Goal: Use online tool/utility: Utilize a website feature to perform a specific function

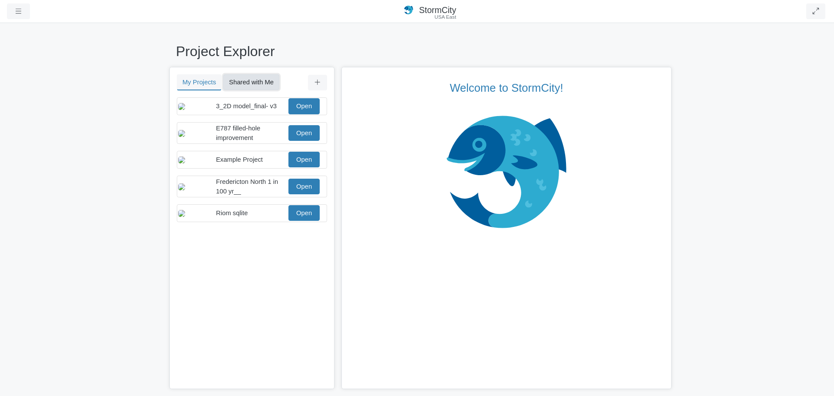
drag, startPoint x: 261, startPoint y: 84, endPoint x: 264, endPoint y: 88, distance: 4.7
click at [261, 84] on button "Shared with Me" at bounding box center [251, 82] width 56 height 16
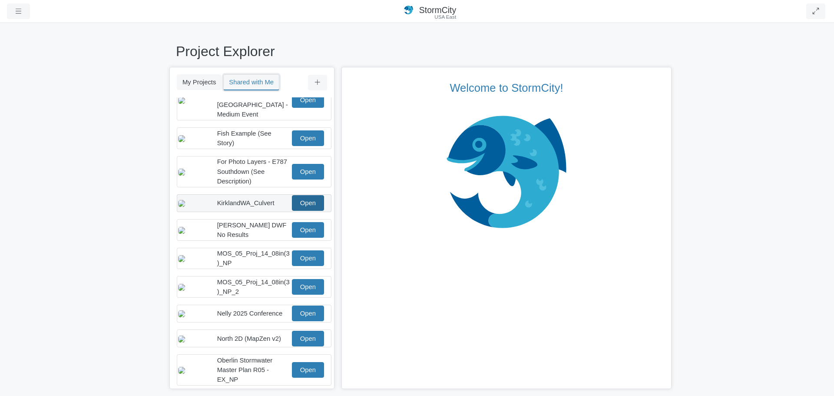
scroll to position [87, 0]
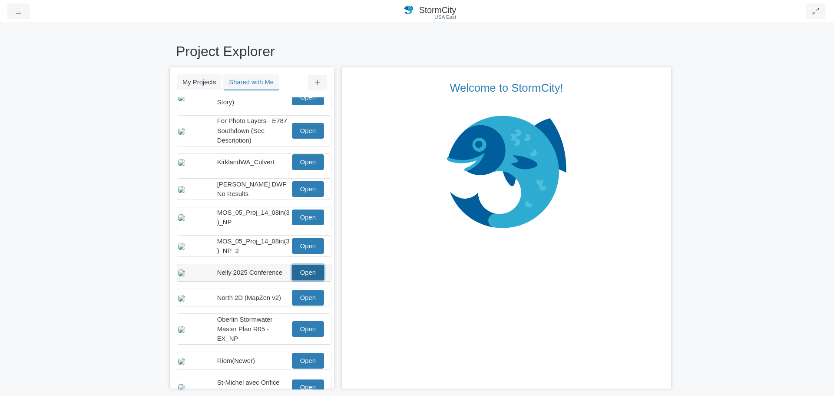
click at [300, 273] on link "Open" at bounding box center [308, 272] width 32 height 16
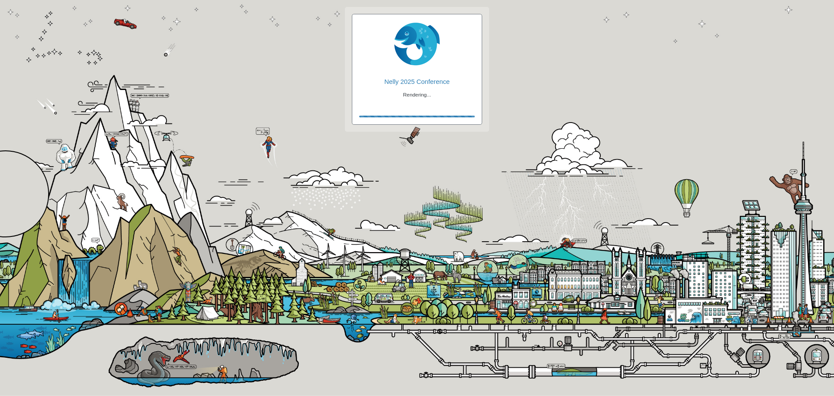
checkbox input "true"
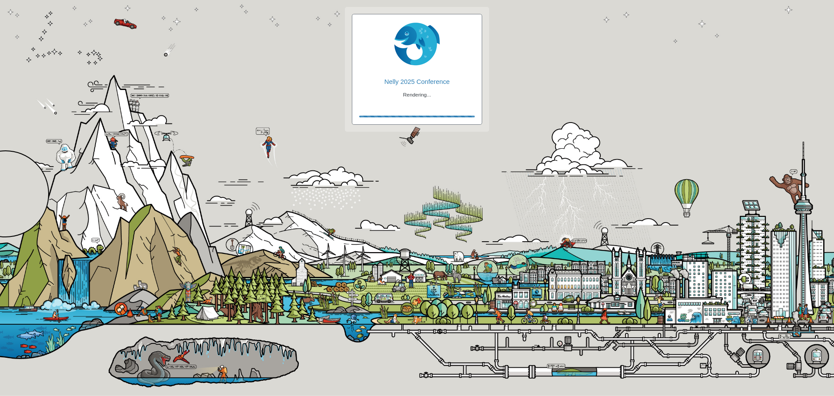
checkbox input "true"
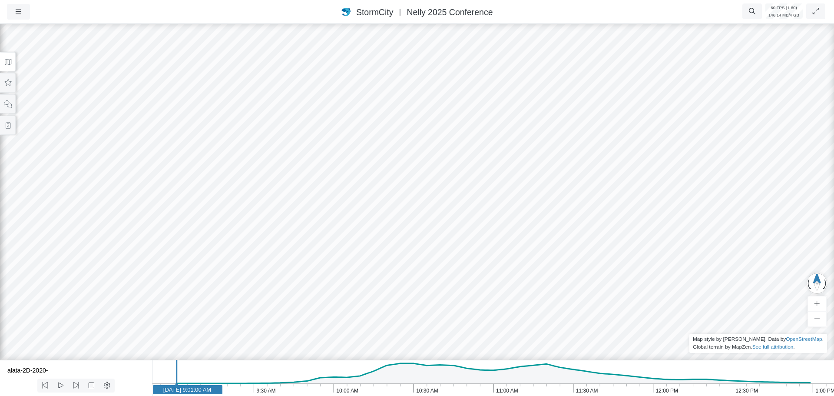
drag, startPoint x: 10, startPoint y: 85, endPoint x: 15, endPoint y: 89, distance: 6.3
click at [10, 85] on icon at bounding box center [8, 82] width 8 height 7
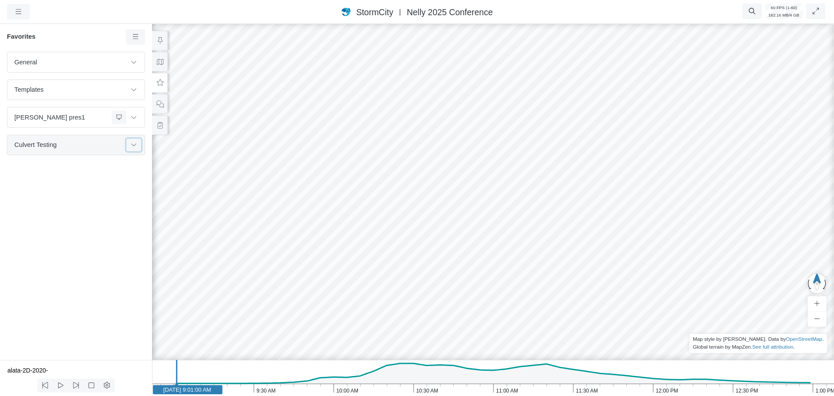
click at [134, 147] on icon at bounding box center [133, 145] width 7 height 6
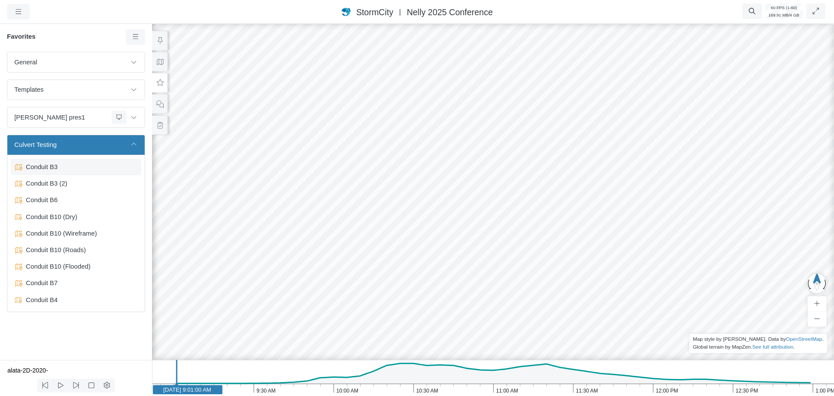
click at [54, 169] on span "Conduit B3" at bounding box center [77, 167] width 109 height 10
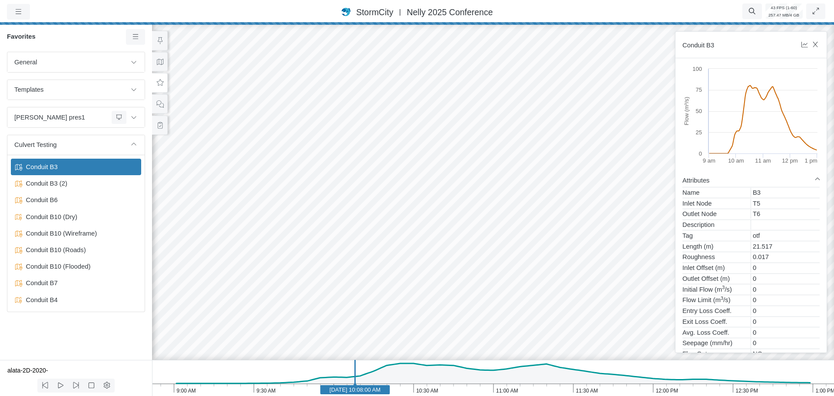
click at [419, 196] on div at bounding box center [493, 208] width 834 height 373
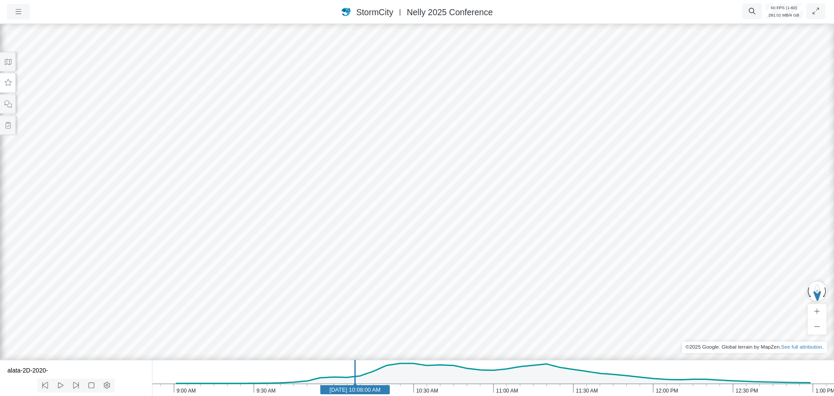
click at [9, 87] on button at bounding box center [8, 83] width 16 height 20
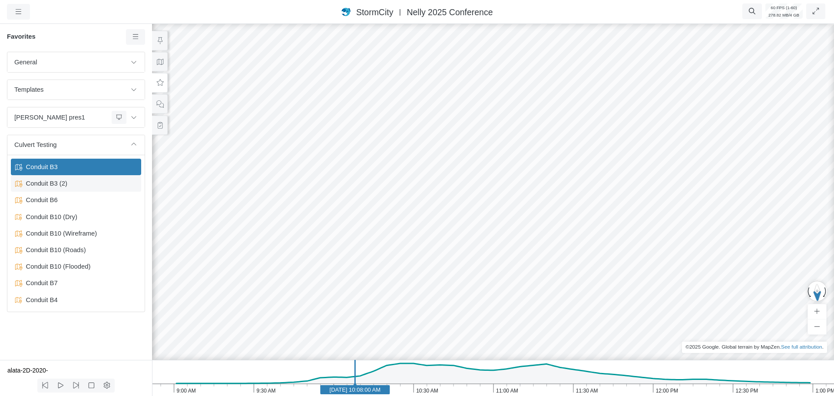
click at [63, 185] on span "Conduit B3 (2)" at bounding box center [77, 183] width 109 height 10
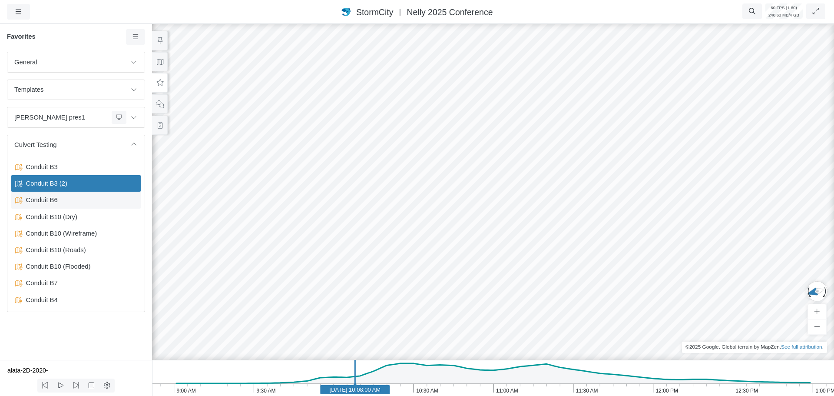
click at [58, 198] on span "Conduit B6" at bounding box center [77, 200] width 109 height 10
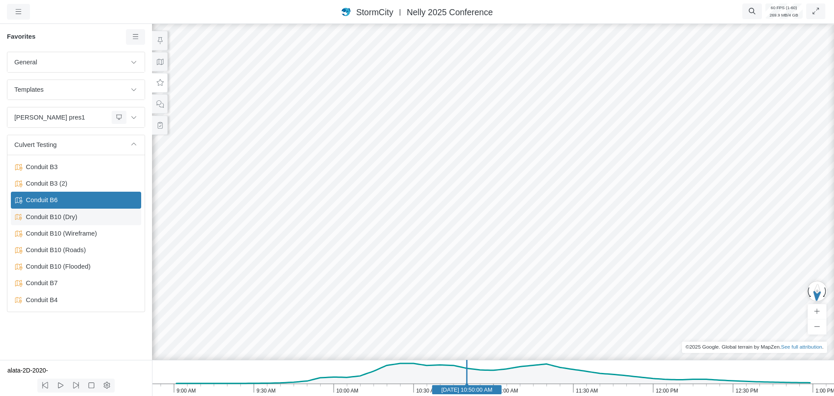
click at [48, 218] on span "Conduit B10 (Dry)" at bounding box center [77, 217] width 109 height 10
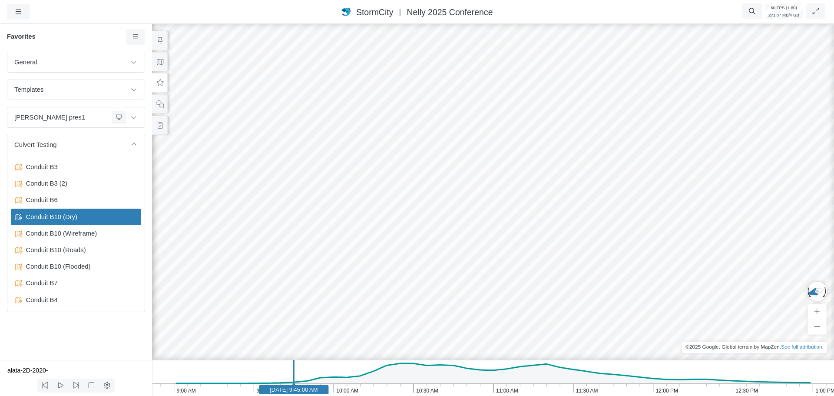
drag, startPoint x: 261, startPoint y: 262, endPoint x: 285, endPoint y: 268, distance: 25.0
click at [300, 277] on div at bounding box center [493, 208] width 834 height 373
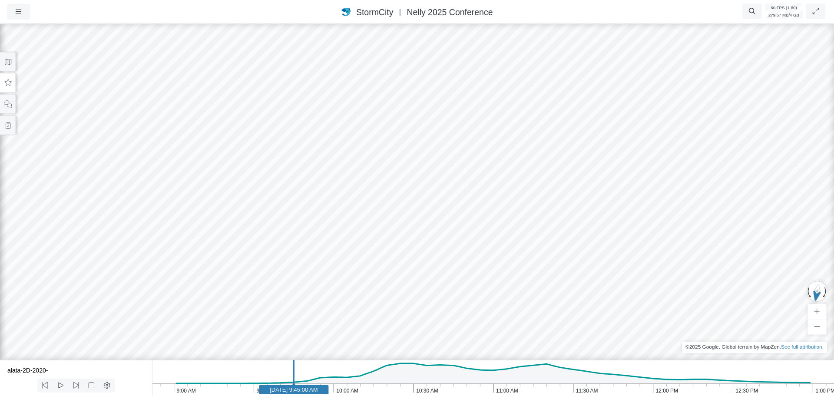
drag, startPoint x: 219, startPoint y: 253, endPoint x: 425, endPoint y: 233, distance: 206.3
click at [11, 82] on icon at bounding box center [8, 82] width 8 height 7
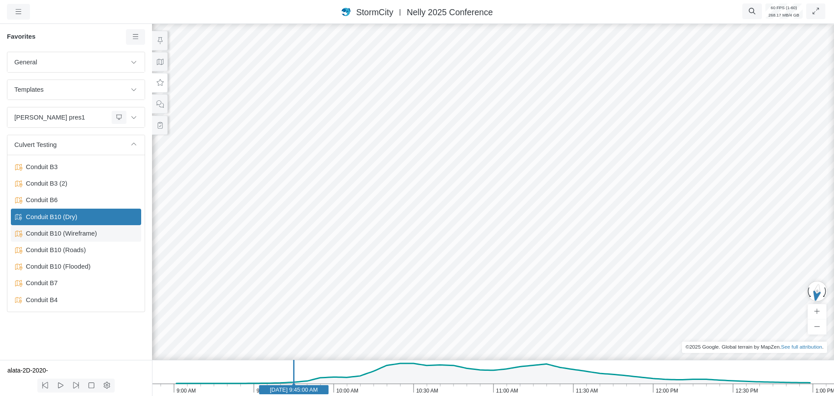
click at [68, 236] on span "Conduit B10 (Wireframe)" at bounding box center [77, 233] width 109 height 10
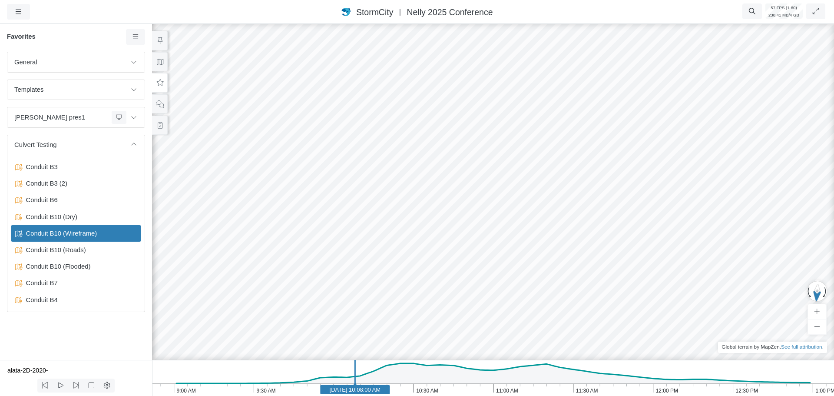
drag, startPoint x: 350, startPoint y: 224, endPoint x: 692, endPoint y: 205, distance: 342.7
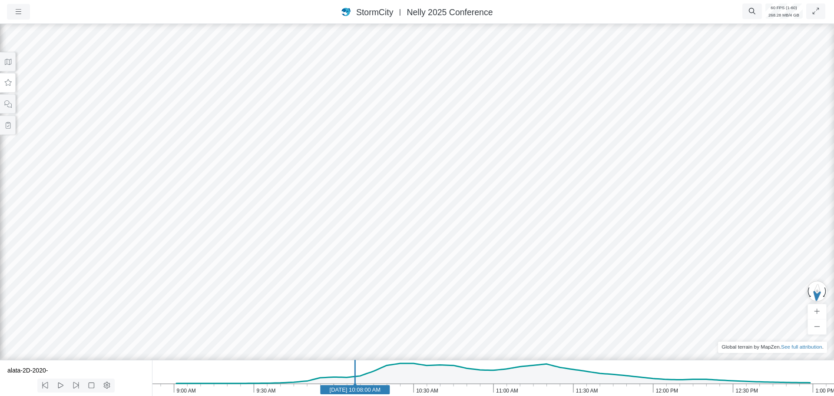
drag, startPoint x: 8, startPoint y: 85, endPoint x: 13, endPoint y: 89, distance: 6.5
click at [8, 85] on icon at bounding box center [8, 82] width 8 height 7
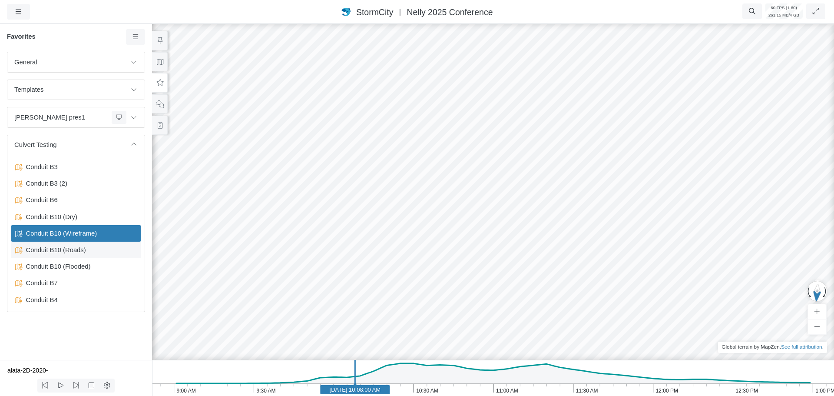
click at [65, 250] on span "Conduit B10 (Roads)" at bounding box center [77, 250] width 109 height 10
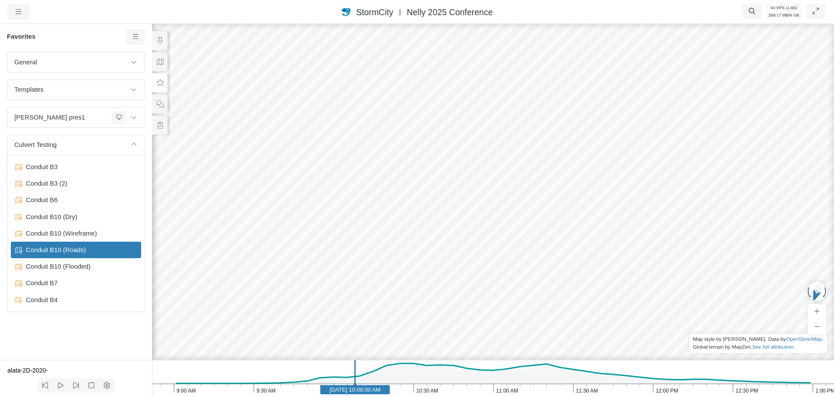
drag, startPoint x: 317, startPoint y: 211, endPoint x: 594, endPoint y: 220, distance: 277.2
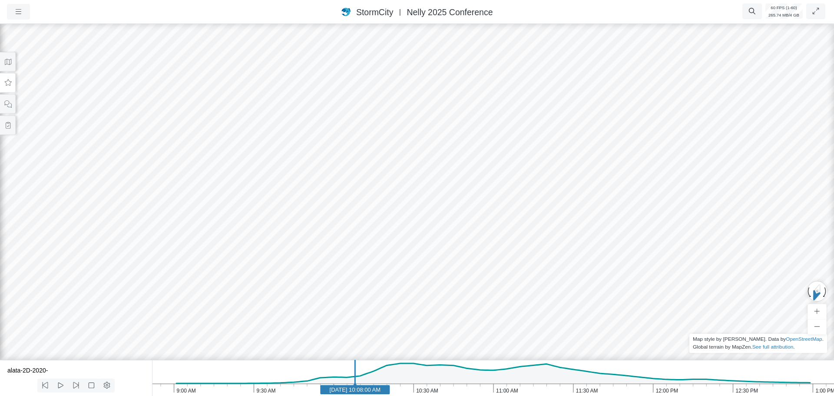
click at [6, 84] on icon at bounding box center [8, 82] width 7 height 7
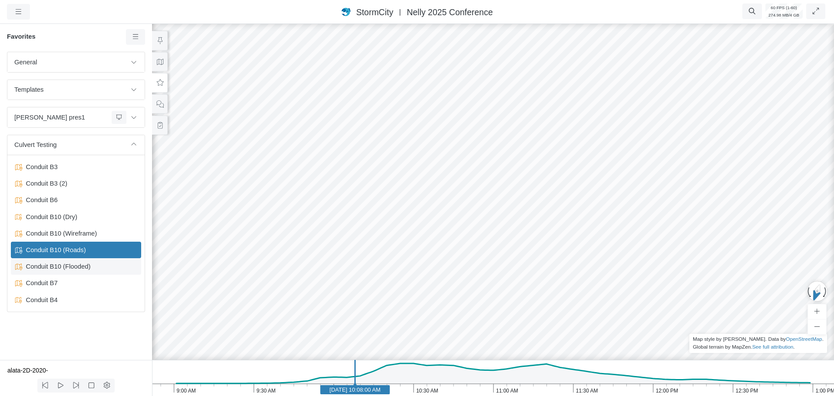
click at [76, 265] on span "Conduit B10 (Flooded)" at bounding box center [77, 266] width 109 height 10
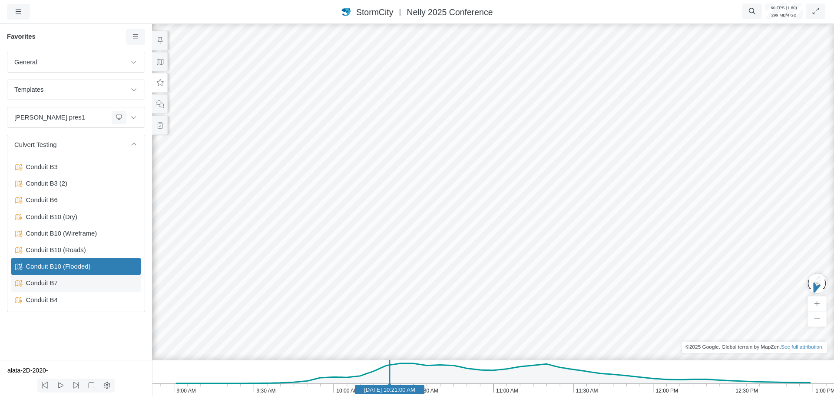
click at [55, 283] on span "Conduit B7" at bounding box center [77, 283] width 109 height 10
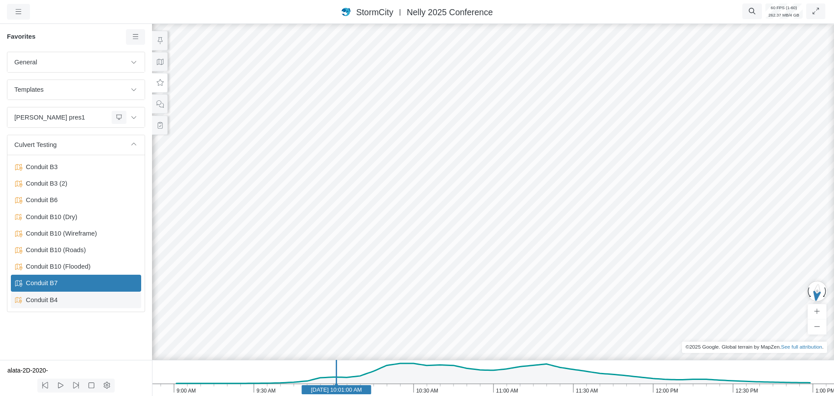
click at [75, 305] on div "Conduit B4" at bounding box center [76, 299] width 130 height 16
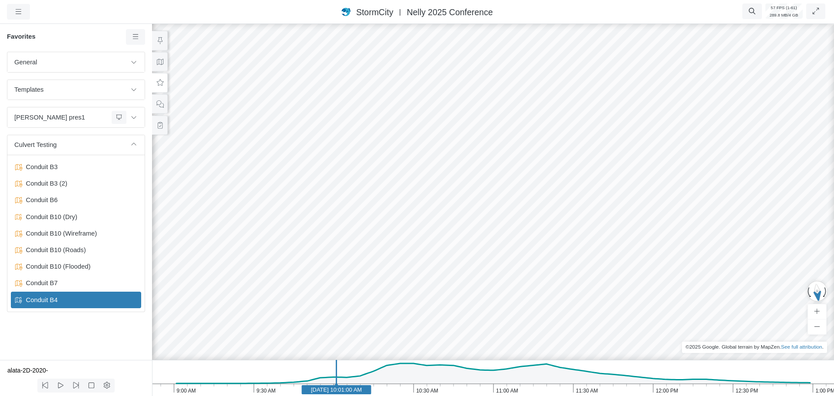
drag, startPoint x: 582, startPoint y: 257, endPoint x: 201, endPoint y: 250, distance: 381.7
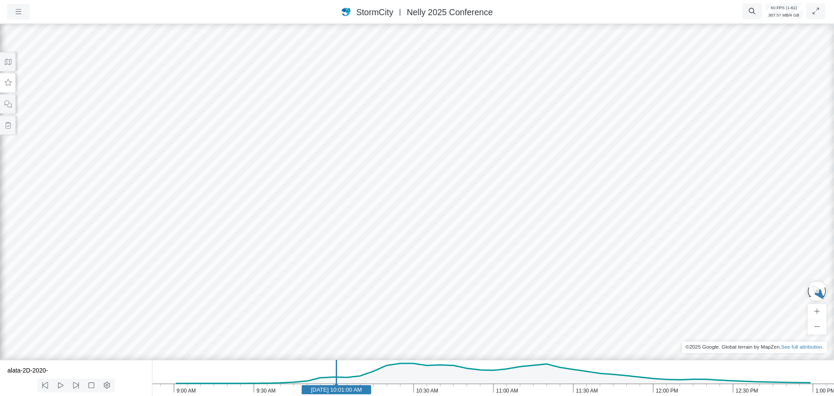
drag, startPoint x: 426, startPoint y: 225, endPoint x: 406, endPoint y: 287, distance: 65.1
drag, startPoint x: 480, startPoint y: 217, endPoint x: 322, endPoint y: 247, distance: 160.6
click at [322, 247] on div at bounding box center [417, 208] width 834 height 373
drag, startPoint x: 170, startPoint y: 239, endPoint x: 337, endPoint y: 217, distance: 169.1
click at [125, 205] on div at bounding box center [417, 208] width 834 height 373
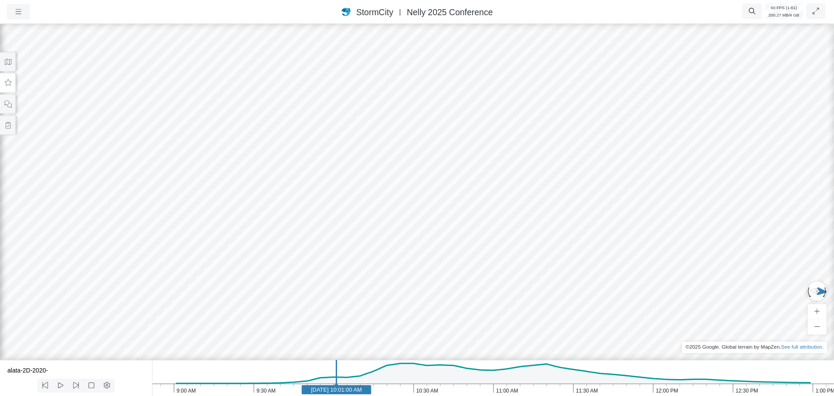
click at [7, 84] on icon at bounding box center [8, 82] width 8 height 7
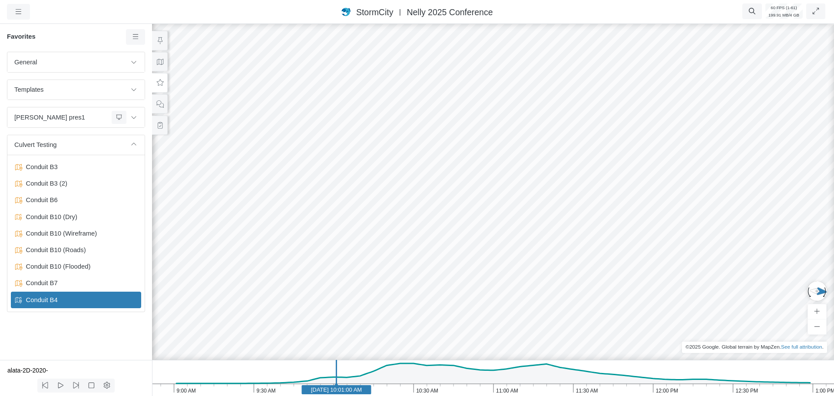
drag, startPoint x: 342, startPoint y: 267, endPoint x: 315, endPoint y: 178, distance: 93.8
click at [315, 178] on div at bounding box center [493, 208] width 834 height 373
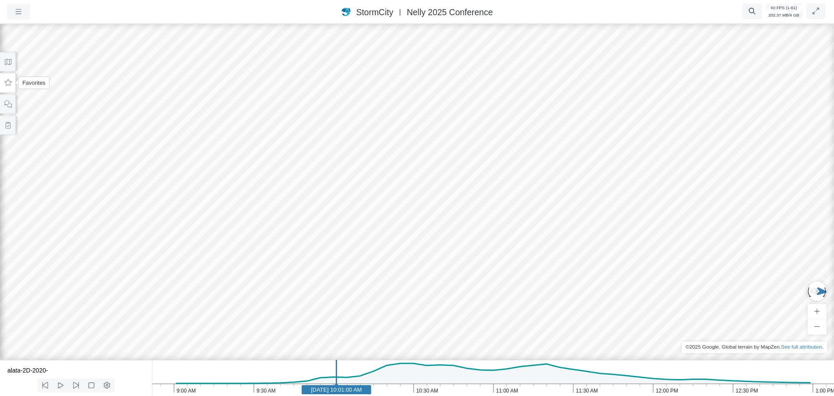
click at [8, 86] on icon at bounding box center [8, 82] width 8 height 7
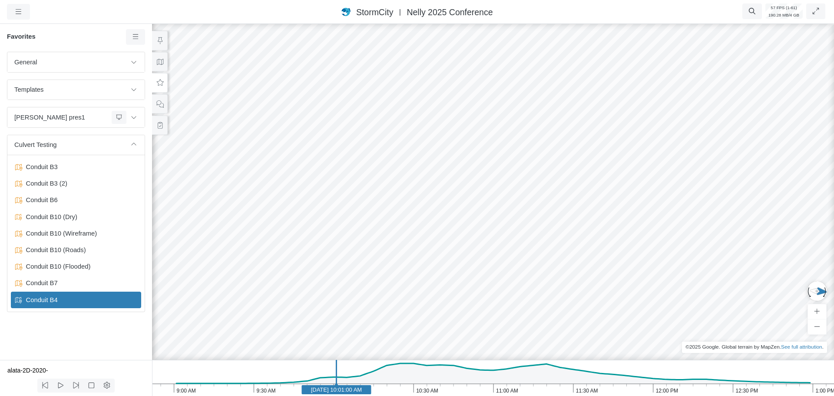
click at [586, 240] on div at bounding box center [493, 208] width 834 height 373
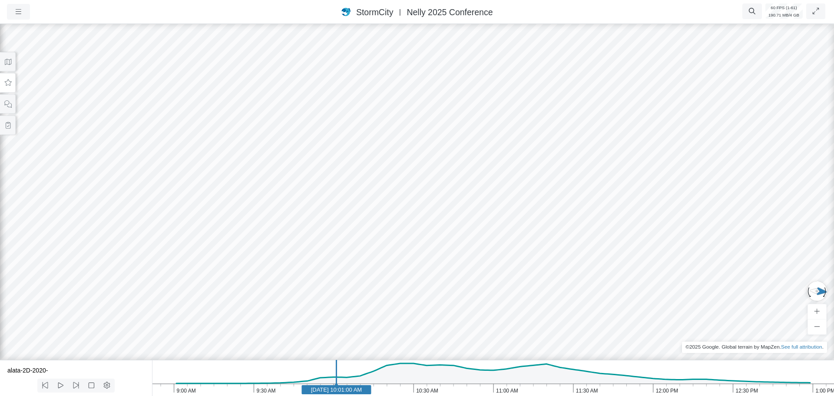
click at [376, 148] on div at bounding box center [417, 208] width 834 height 373
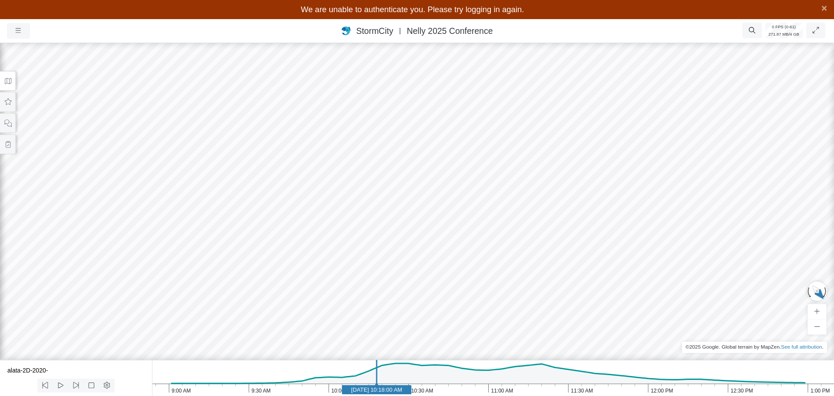
click at [673, 127] on div at bounding box center [417, 208] width 834 height 373
drag, startPoint x: 594, startPoint y: 185, endPoint x: 411, endPoint y: 247, distance: 193.5
click at [411, 247] on div at bounding box center [417, 208] width 834 height 373
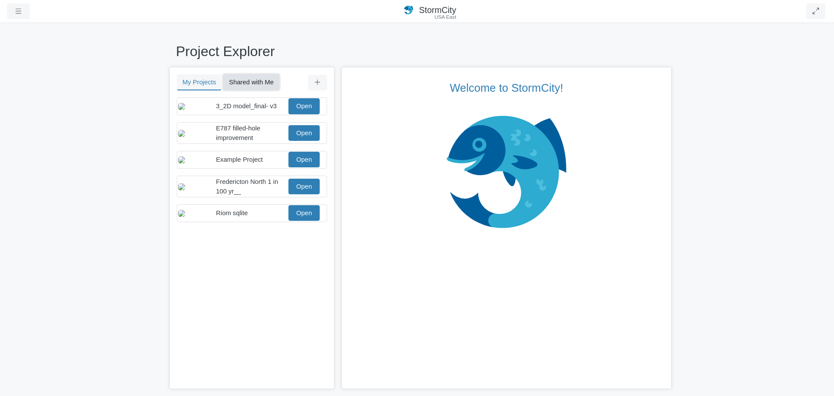
drag, startPoint x: 250, startPoint y: 82, endPoint x: 251, endPoint y: 87, distance: 5.2
click at [250, 82] on button "Shared with Me" at bounding box center [251, 82] width 56 height 16
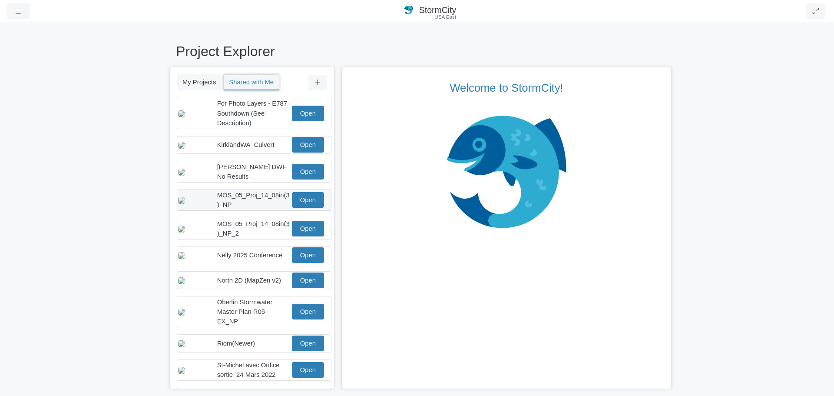
scroll to position [130, 0]
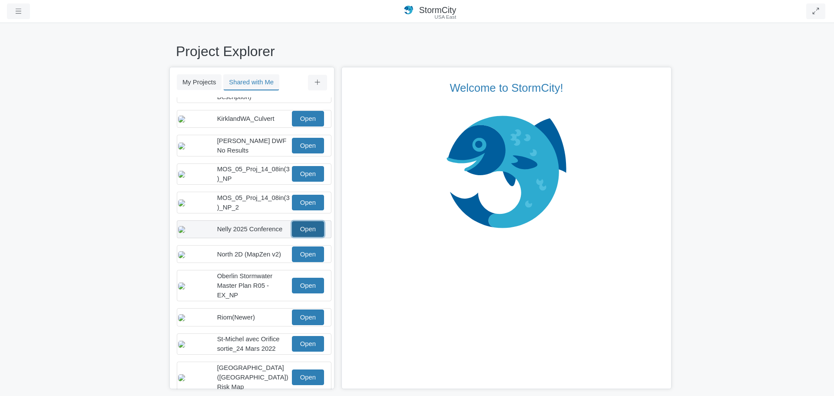
click at [305, 234] on link "Open" at bounding box center [308, 229] width 32 height 16
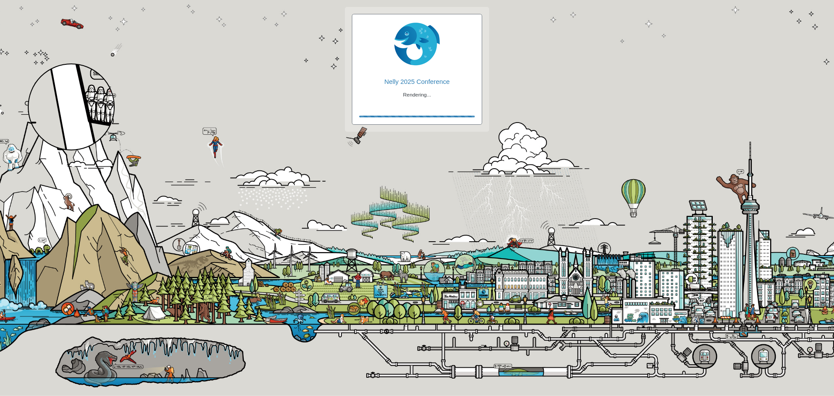
checkbox input "true"
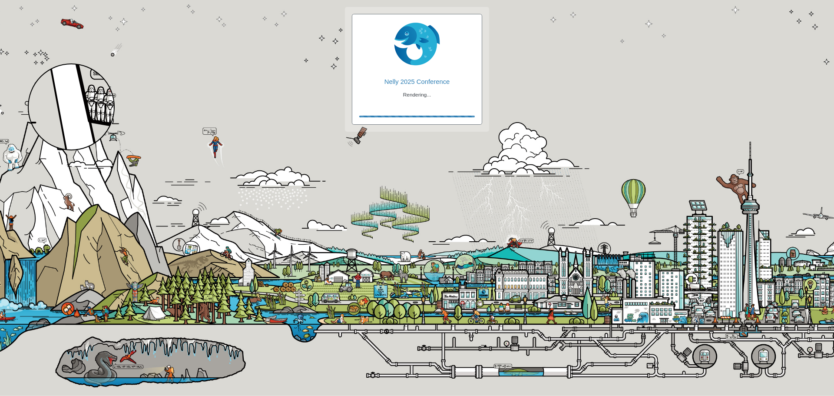
checkbox input "true"
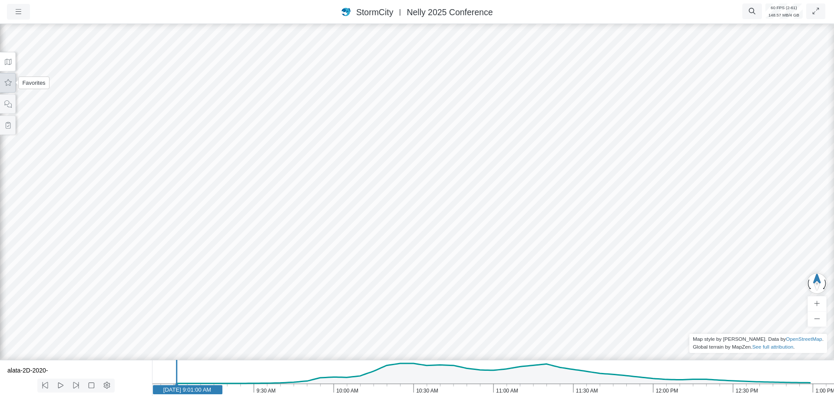
click at [8, 86] on icon at bounding box center [8, 82] width 8 height 7
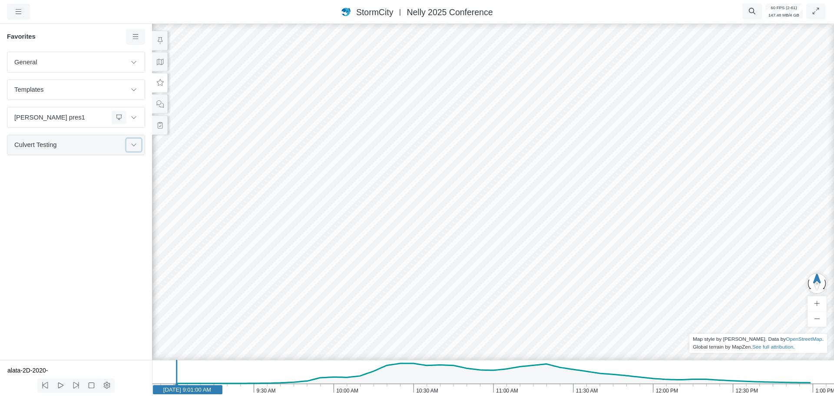
click at [135, 145] on icon at bounding box center [133, 145] width 5 height 3
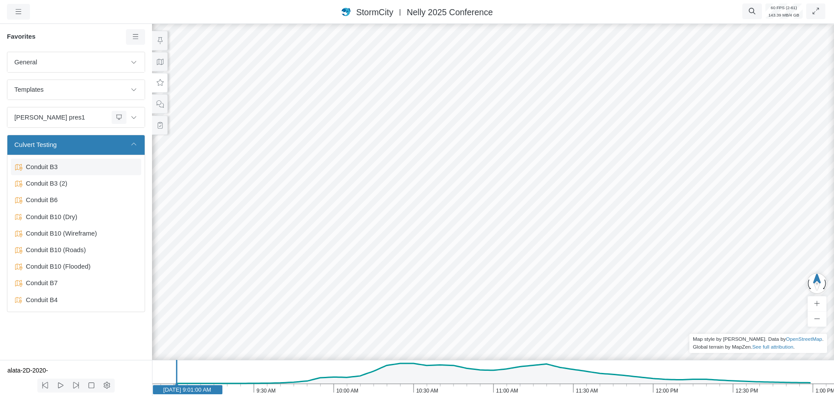
click at [59, 165] on span "Conduit B3" at bounding box center [77, 167] width 109 height 10
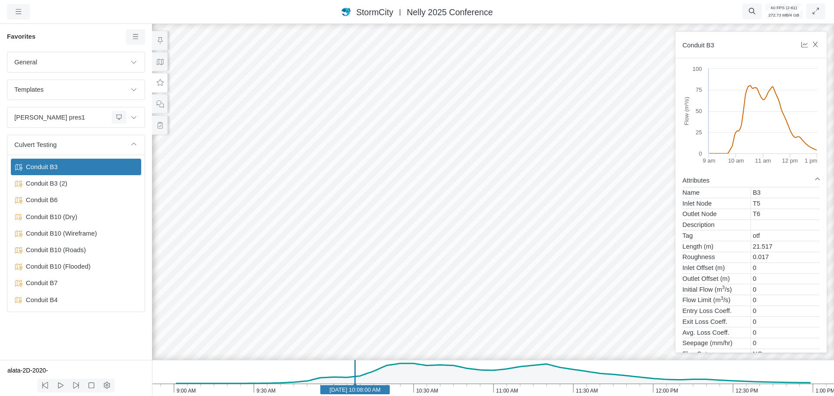
click at [432, 197] on div at bounding box center [493, 208] width 834 height 373
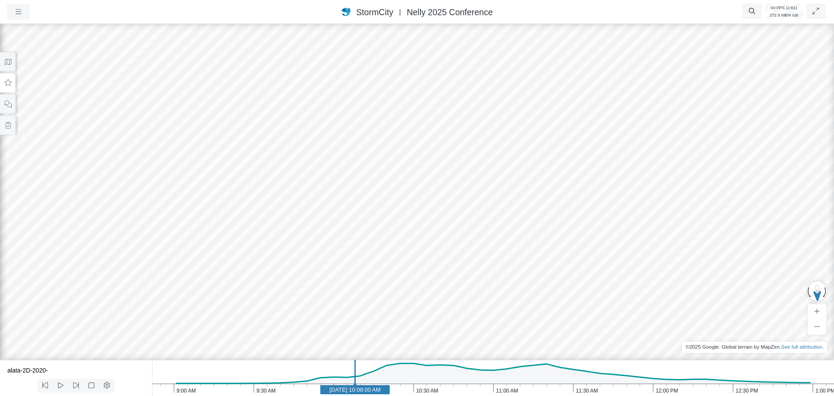
drag, startPoint x: 357, startPoint y: 199, endPoint x: 375, endPoint y: 193, distance: 18.5
click at [375, 193] on div at bounding box center [417, 208] width 834 height 373
drag, startPoint x: 368, startPoint y: 207, endPoint x: 472, endPoint y: 216, distance: 103.8
drag, startPoint x: 402, startPoint y: 222, endPoint x: 588, endPoint y: 201, distance: 187.0
click at [588, 201] on div at bounding box center [417, 208] width 834 height 373
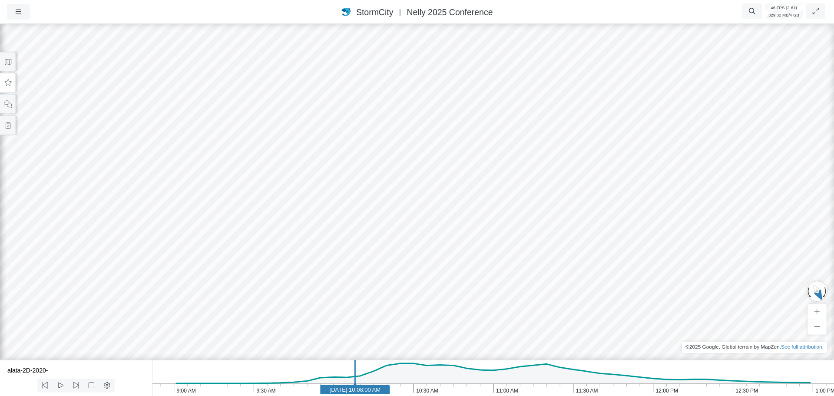
drag, startPoint x: 337, startPoint y: 197, endPoint x: 337, endPoint y: 188, distance: 8.3
click at [9, 67] on button at bounding box center [8, 62] width 16 height 20
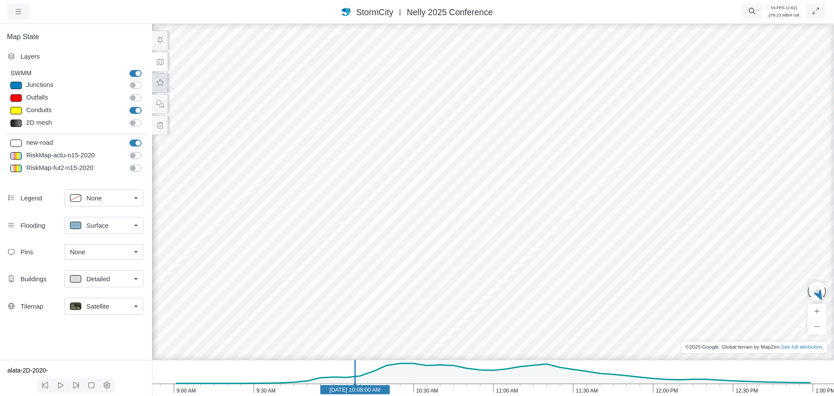
click at [162, 85] on icon at bounding box center [160, 82] width 8 height 7
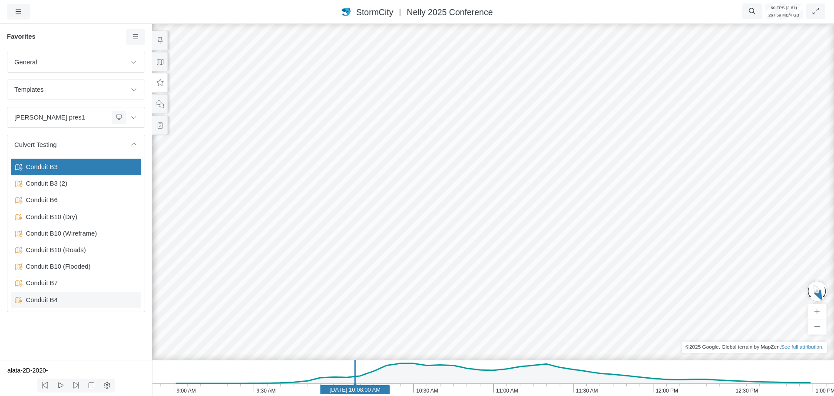
click at [50, 300] on span "Conduit B4" at bounding box center [77, 300] width 109 height 10
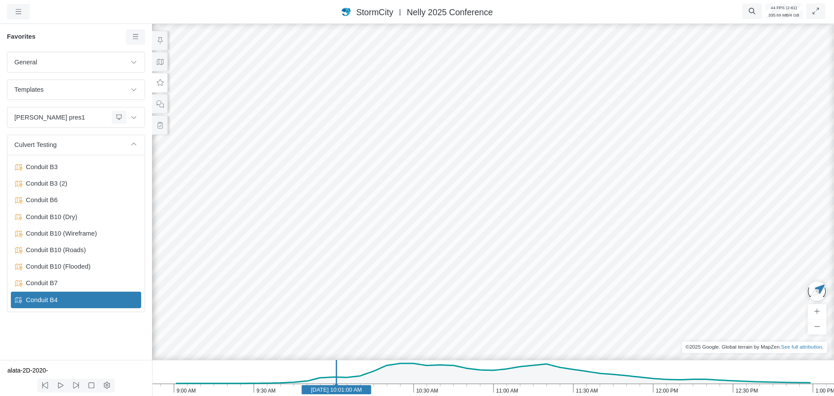
drag, startPoint x: 575, startPoint y: 208, endPoint x: 442, endPoint y: 218, distance: 133.7
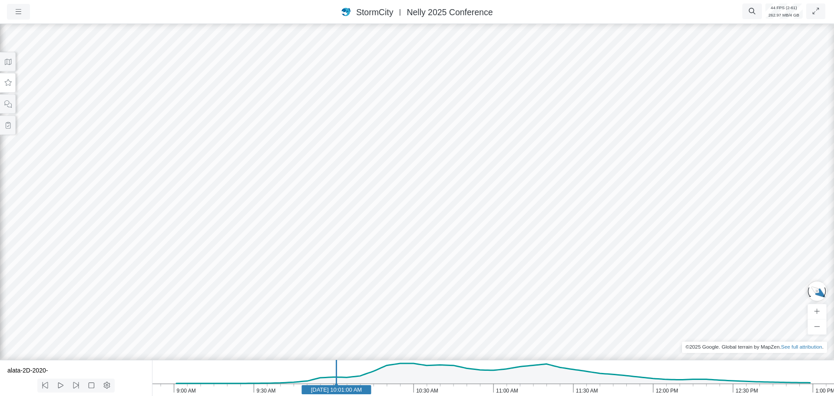
drag, startPoint x: 446, startPoint y: 233, endPoint x: 292, endPoint y: 205, distance: 156.6
drag, startPoint x: 413, startPoint y: 226, endPoint x: 541, endPoint y: 258, distance: 131.6
click at [3, 66] on button at bounding box center [8, 62] width 16 height 20
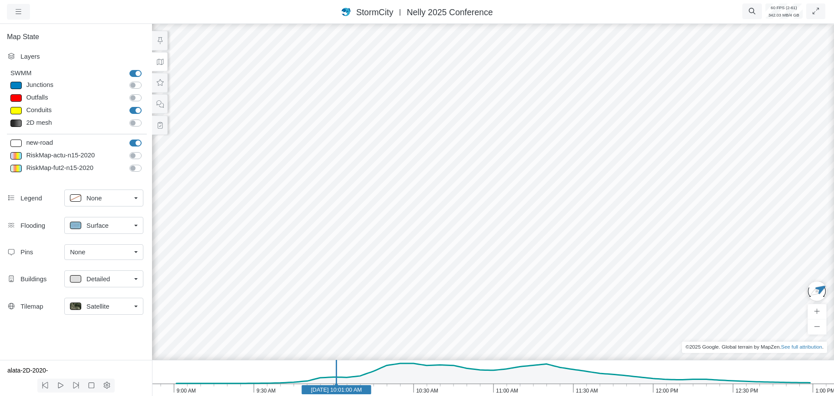
click at [275, 135] on div at bounding box center [493, 208] width 834 height 373
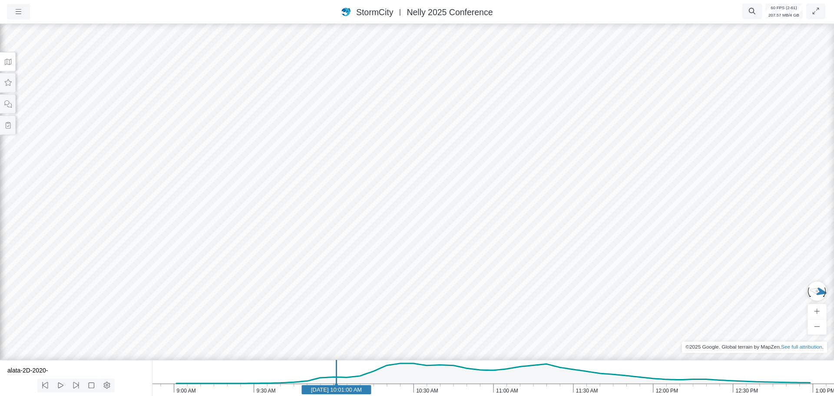
drag, startPoint x: 476, startPoint y: 188, endPoint x: 237, endPoint y: 203, distance: 239.7
drag, startPoint x: 566, startPoint y: 188, endPoint x: 68, endPoint y: 365, distance: 528.7
click at [68, 367] on div "Projects Groups Users Preferences Profiles Data Centers Accounts Support About …" at bounding box center [417, 198] width 834 height 396
drag, startPoint x: 287, startPoint y: 230, endPoint x: 421, endPoint y: 239, distance: 134.1
drag, startPoint x: 195, startPoint y: 260, endPoint x: 196, endPoint y: 276, distance: 16.1
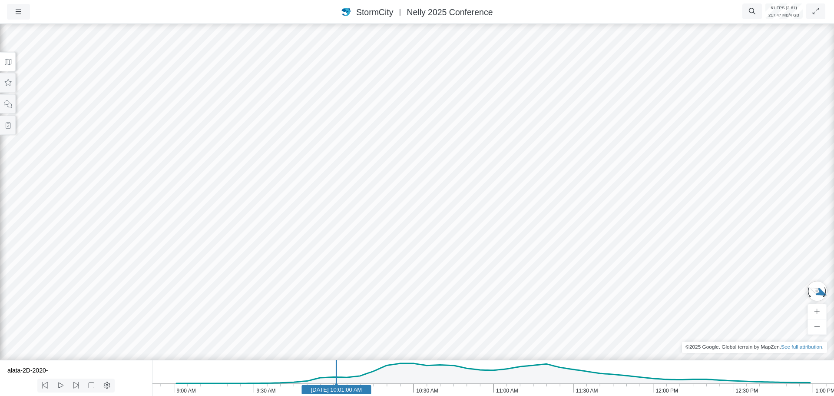
drag, startPoint x: 416, startPoint y: 228, endPoint x: 190, endPoint y: 196, distance: 228.0
click at [362, 209] on div at bounding box center [417, 208] width 834 height 373
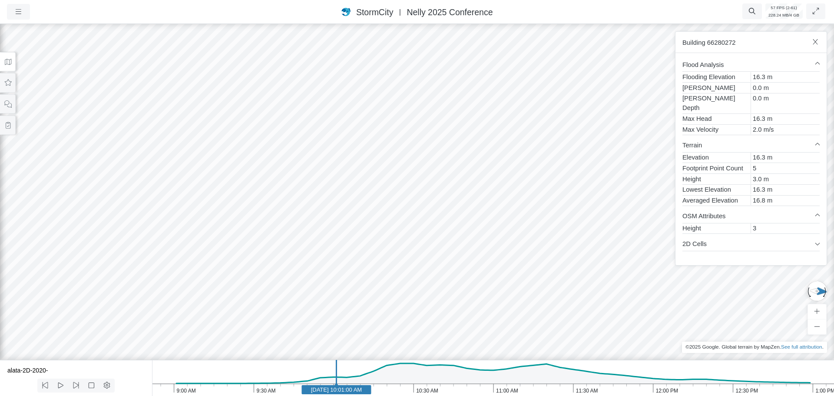
click at [180, 306] on div at bounding box center [417, 208] width 834 height 373
drag, startPoint x: 121, startPoint y: 300, endPoint x: 274, endPoint y: 195, distance: 185.9
click at [347, 175] on div at bounding box center [417, 208] width 834 height 373
drag, startPoint x: 122, startPoint y: 300, endPoint x: 226, endPoint y: 257, distance: 111.9
click at [225, 257] on div at bounding box center [417, 208] width 834 height 373
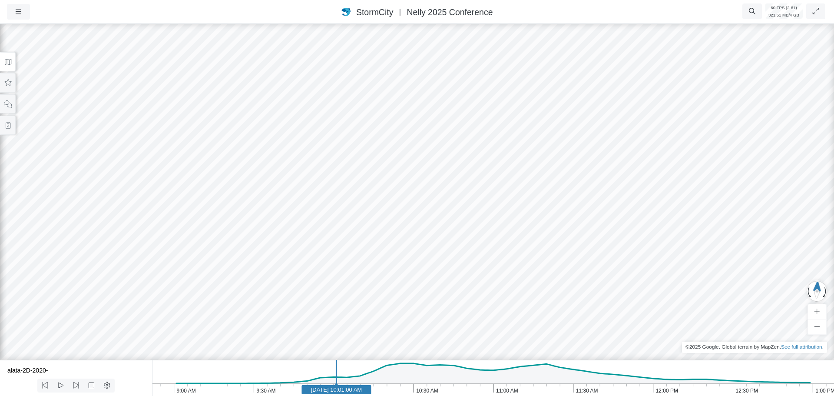
drag, startPoint x: 275, startPoint y: 272, endPoint x: 420, endPoint y: 251, distance: 146.9
drag, startPoint x: 483, startPoint y: 258, endPoint x: 247, endPoint y: 251, distance: 236.8
drag, startPoint x: 356, startPoint y: 282, endPoint x: 158, endPoint y: 257, distance: 199.5
click at [158, 257] on div at bounding box center [417, 208] width 834 height 373
drag, startPoint x: 157, startPoint y: 279, endPoint x: 281, endPoint y: 304, distance: 126.3
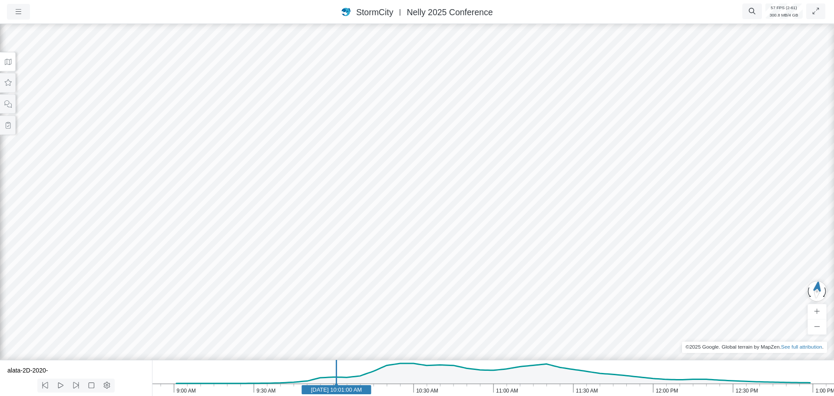
drag, startPoint x: 93, startPoint y: 310, endPoint x: 241, endPoint y: 319, distance: 148.3
drag, startPoint x: 170, startPoint y: 307, endPoint x: 432, endPoint y: 237, distance: 271.7
click at [470, 217] on div at bounding box center [417, 208] width 834 height 373
drag, startPoint x: 464, startPoint y: 219, endPoint x: 148, endPoint y: 221, distance: 316.5
drag, startPoint x: 366, startPoint y: 290, endPoint x: 55, endPoint y: 281, distance: 311.9
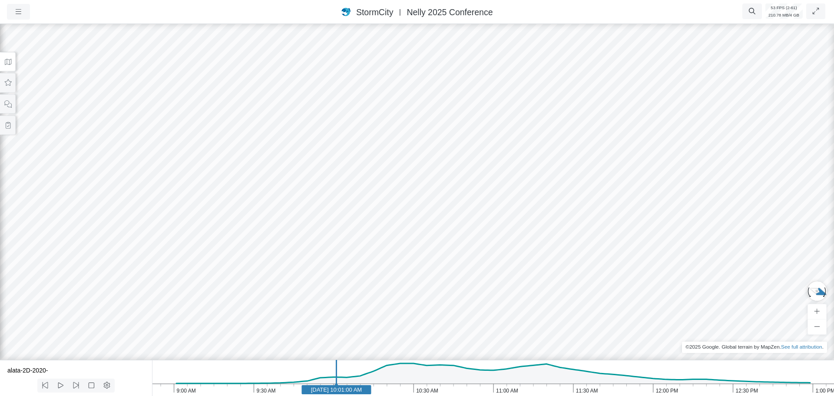
click at [52, 283] on div at bounding box center [417, 208] width 834 height 373
drag, startPoint x: 74, startPoint y: 275, endPoint x: 328, endPoint y: 260, distance: 254.1
drag, startPoint x: 175, startPoint y: 328, endPoint x: 280, endPoint y: 286, distance: 113.2
click at [290, 280] on div at bounding box center [417, 208] width 834 height 373
click at [9, 83] on icon at bounding box center [8, 82] width 8 height 7
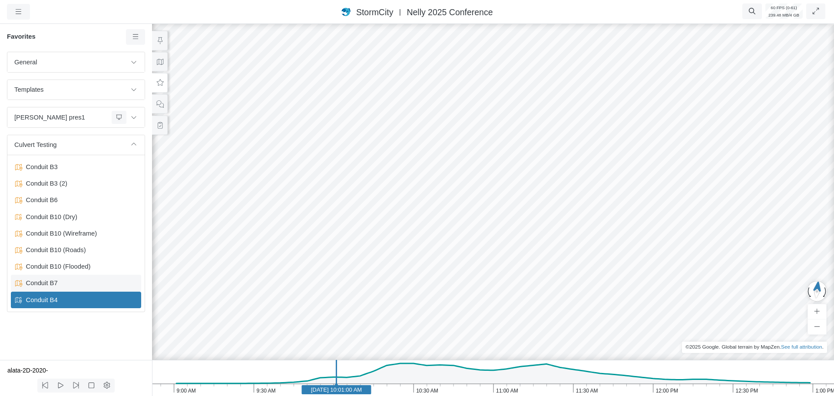
click at [53, 284] on span "Conduit B7" at bounding box center [77, 283] width 109 height 10
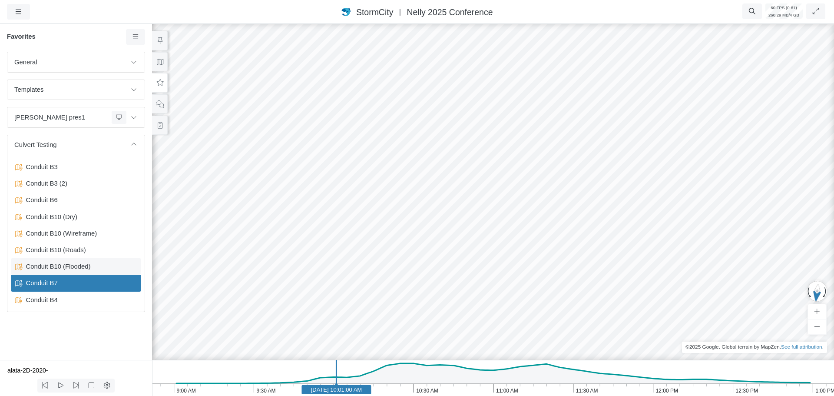
click at [58, 265] on span "Conduit B10 (Flooded)" at bounding box center [77, 266] width 109 height 10
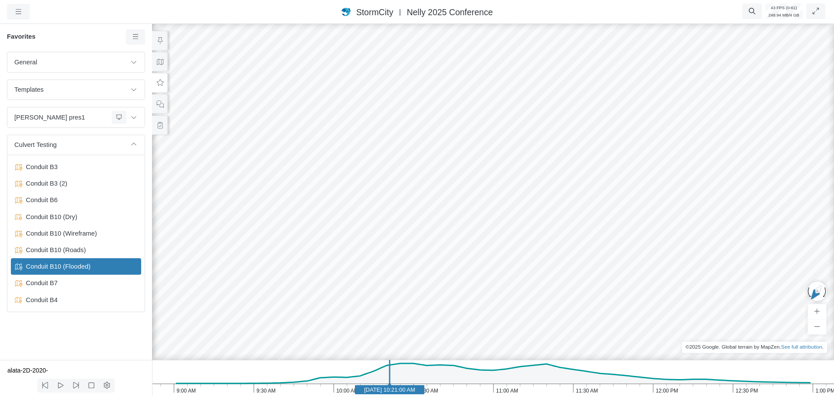
drag, startPoint x: 620, startPoint y: 228, endPoint x: 515, endPoint y: 234, distance: 105.3
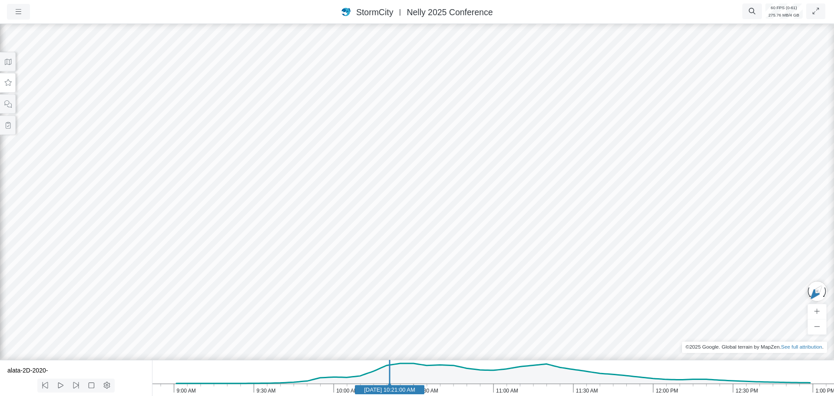
click at [8, 81] on icon at bounding box center [8, 82] width 8 height 7
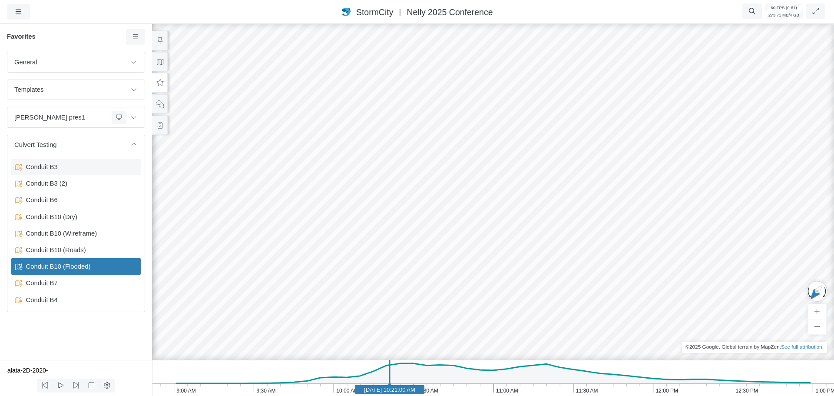
click at [49, 169] on span "Conduit B3" at bounding box center [77, 167] width 109 height 10
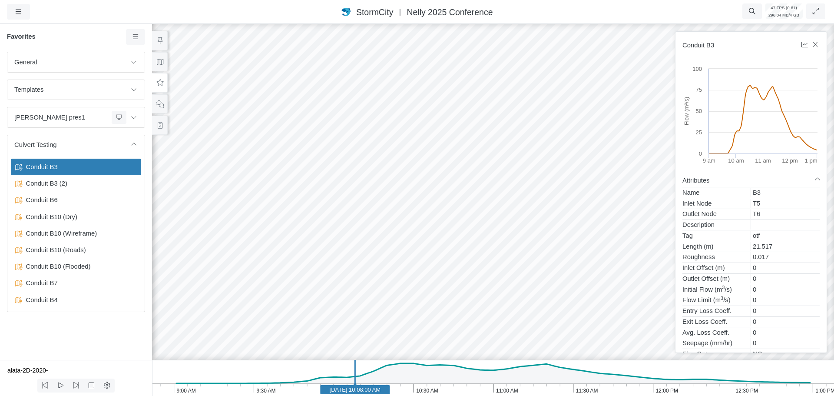
drag, startPoint x: 511, startPoint y: 221, endPoint x: 490, endPoint y: 198, distance: 30.7
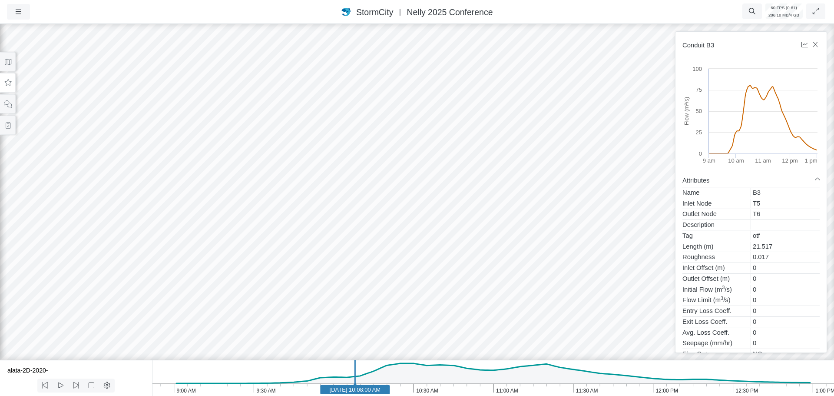
click at [403, 154] on div at bounding box center [417, 208] width 834 height 373
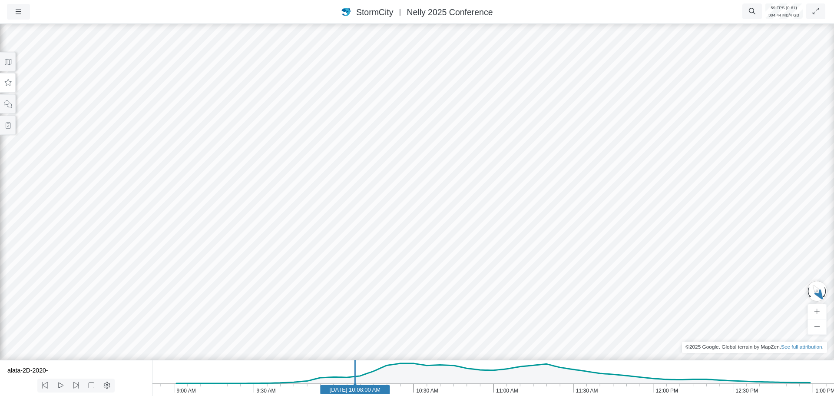
drag, startPoint x: 341, startPoint y: 232, endPoint x: 500, endPoint y: 216, distance: 159.3
drag, startPoint x: 218, startPoint y: 233, endPoint x: 293, endPoint y: 235, distance: 75.1
click at [424, 235] on div at bounding box center [417, 208] width 834 height 373
drag, startPoint x: 268, startPoint y: 235, endPoint x: 472, endPoint y: 216, distance: 204.5
drag, startPoint x: 122, startPoint y: 271, endPoint x: 330, endPoint y: 219, distance: 213.6
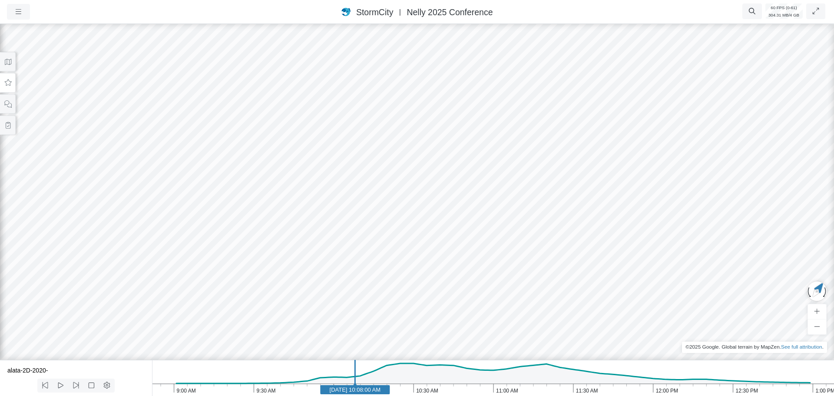
click at [330, 217] on div at bounding box center [417, 208] width 834 height 373
drag, startPoint x: 435, startPoint y: 216, endPoint x: 269, endPoint y: 241, distance: 167.6
drag, startPoint x: 543, startPoint y: 183, endPoint x: 368, endPoint y: 226, distance: 180.5
click at [362, 231] on div at bounding box center [417, 208] width 834 height 373
drag, startPoint x: 515, startPoint y: 210, endPoint x: 565, endPoint y: 205, distance: 51.0
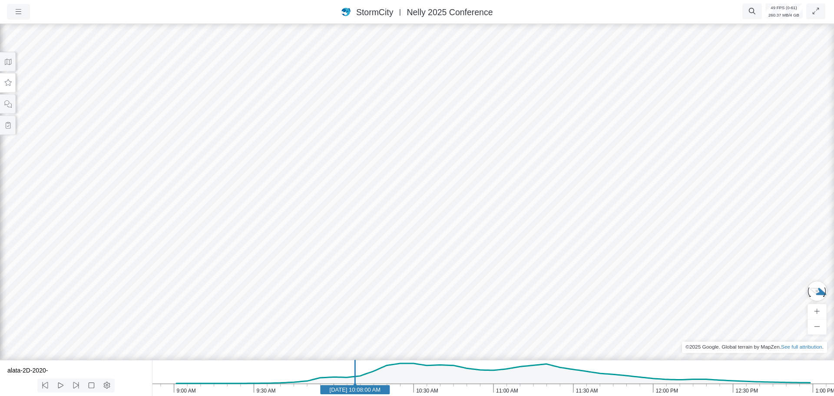
drag, startPoint x: 319, startPoint y: 241, endPoint x: 381, endPoint y: 209, distance: 69.7
click at [383, 209] on div at bounding box center [417, 208] width 834 height 373
drag, startPoint x: 189, startPoint y: 218, endPoint x: 335, endPoint y: 225, distance: 146.5
drag, startPoint x: 133, startPoint y: 241, endPoint x: 422, endPoint y: 217, distance: 289.7
click at [439, 216] on div at bounding box center [417, 208] width 834 height 373
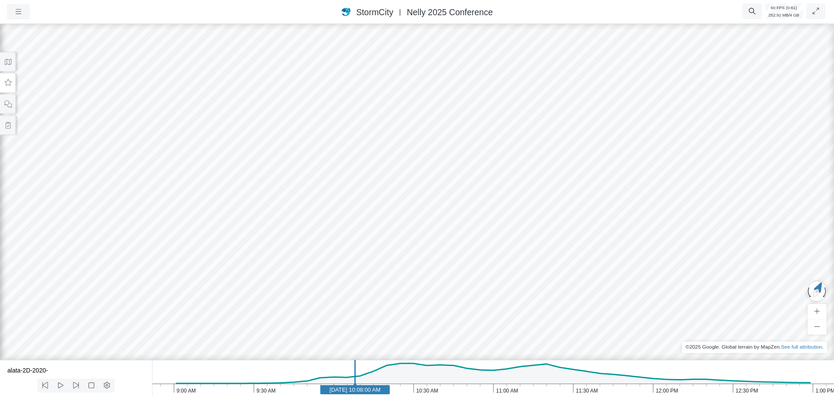
click at [6, 86] on button at bounding box center [8, 83] width 16 height 20
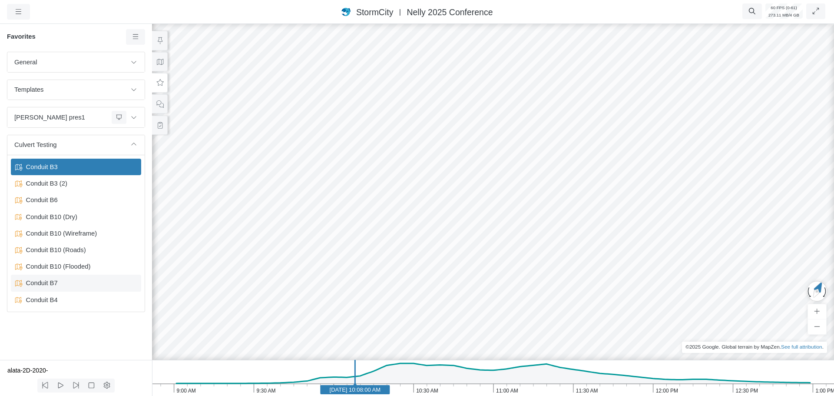
click at [46, 284] on span "Conduit B7" at bounding box center [77, 283] width 109 height 10
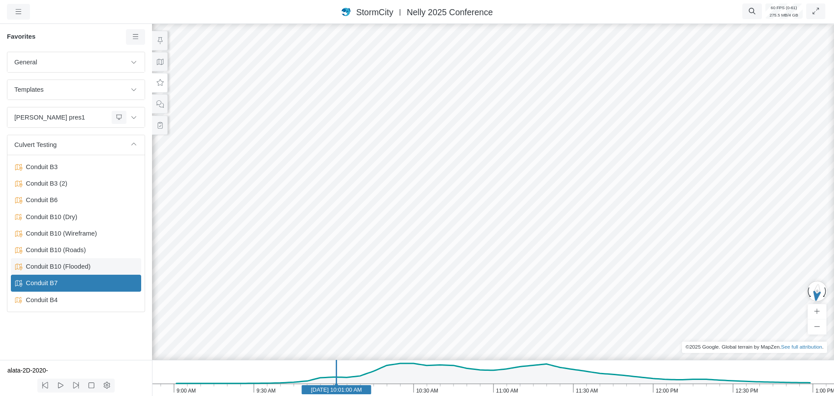
click at [57, 267] on span "Conduit B10 (Flooded)" at bounding box center [77, 266] width 109 height 10
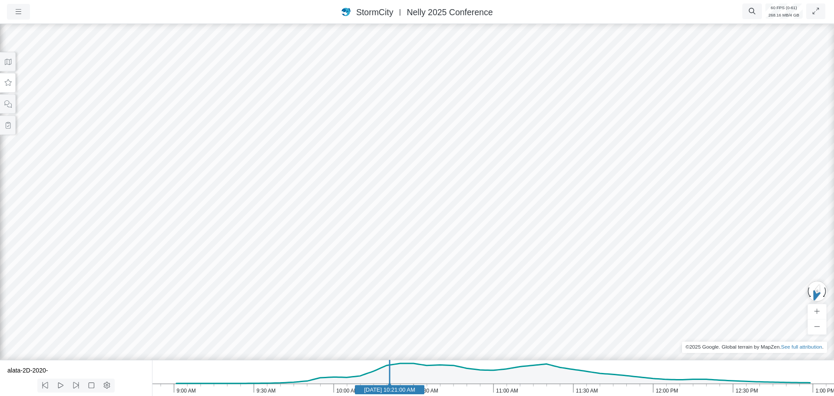
drag, startPoint x: 304, startPoint y: 218, endPoint x: 352, endPoint y: 207, distance: 49.1
click at [352, 207] on div at bounding box center [417, 208] width 834 height 373
drag, startPoint x: 465, startPoint y: 217, endPoint x: 479, endPoint y: 209, distance: 16.3
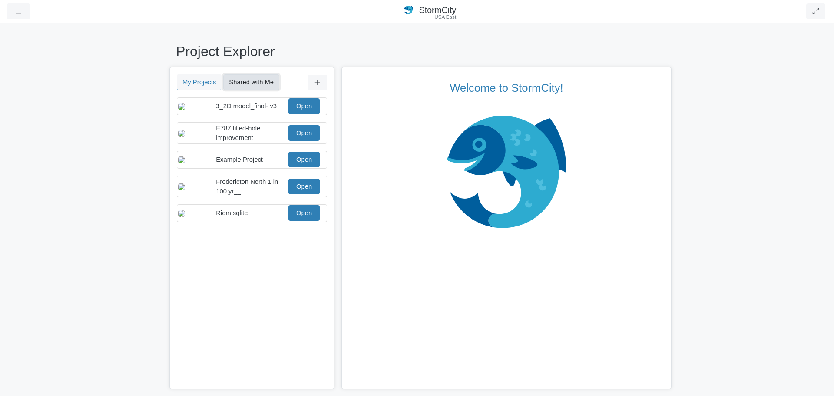
click at [251, 80] on button "Shared with Me" at bounding box center [251, 82] width 56 height 16
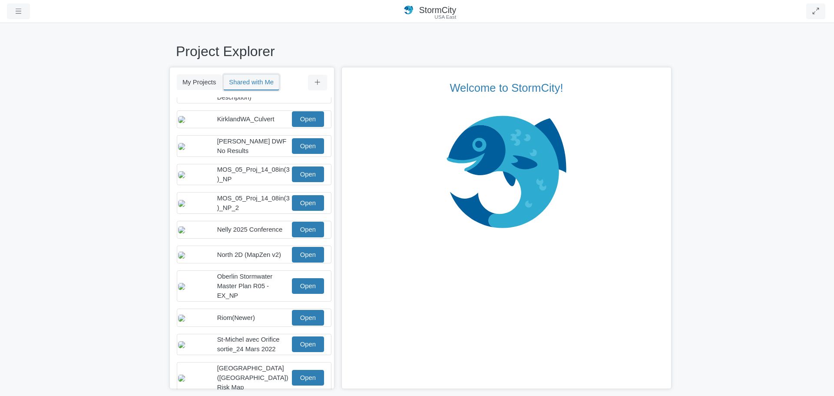
scroll to position [130, 0]
click at [294, 235] on link "Open" at bounding box center [308, 229] width 32 height 16
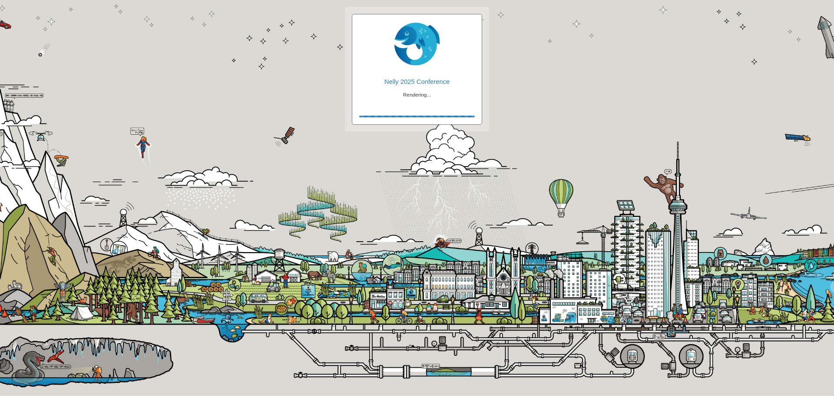
checkbox input "true"
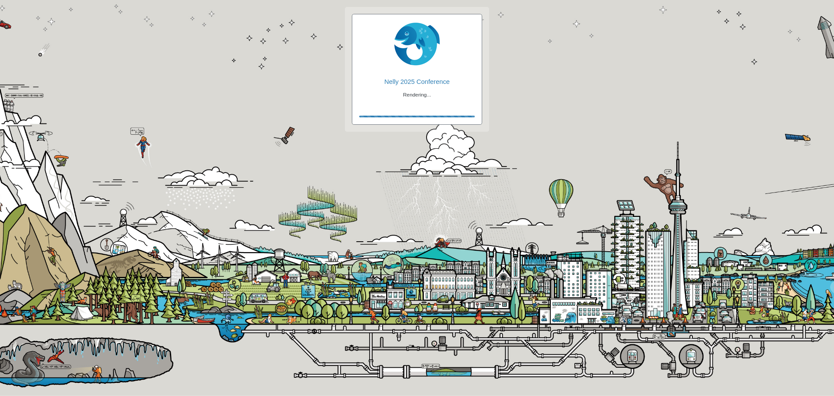
checkbox input "true"
